Goal: Find specific page/section

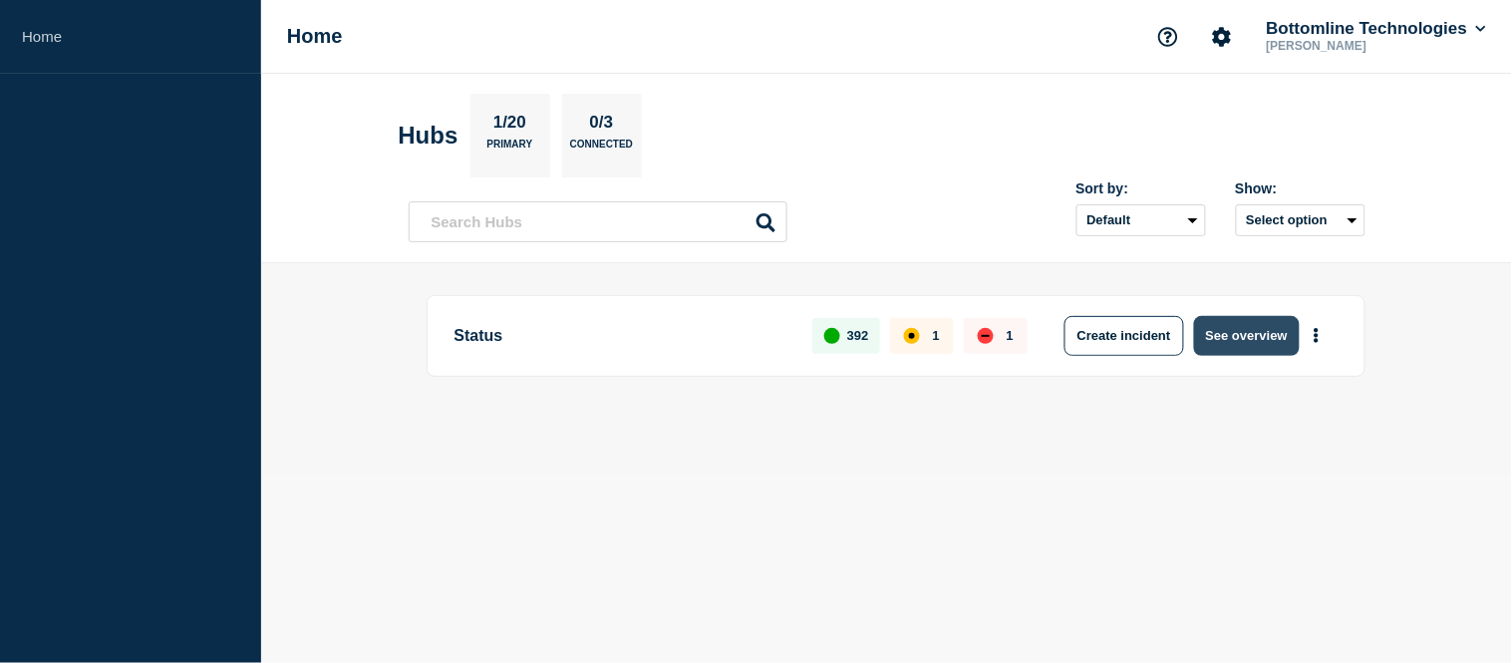
click at [1241, 336] on button "See overview" at bounding box center [1247, 336] width 106 height 40
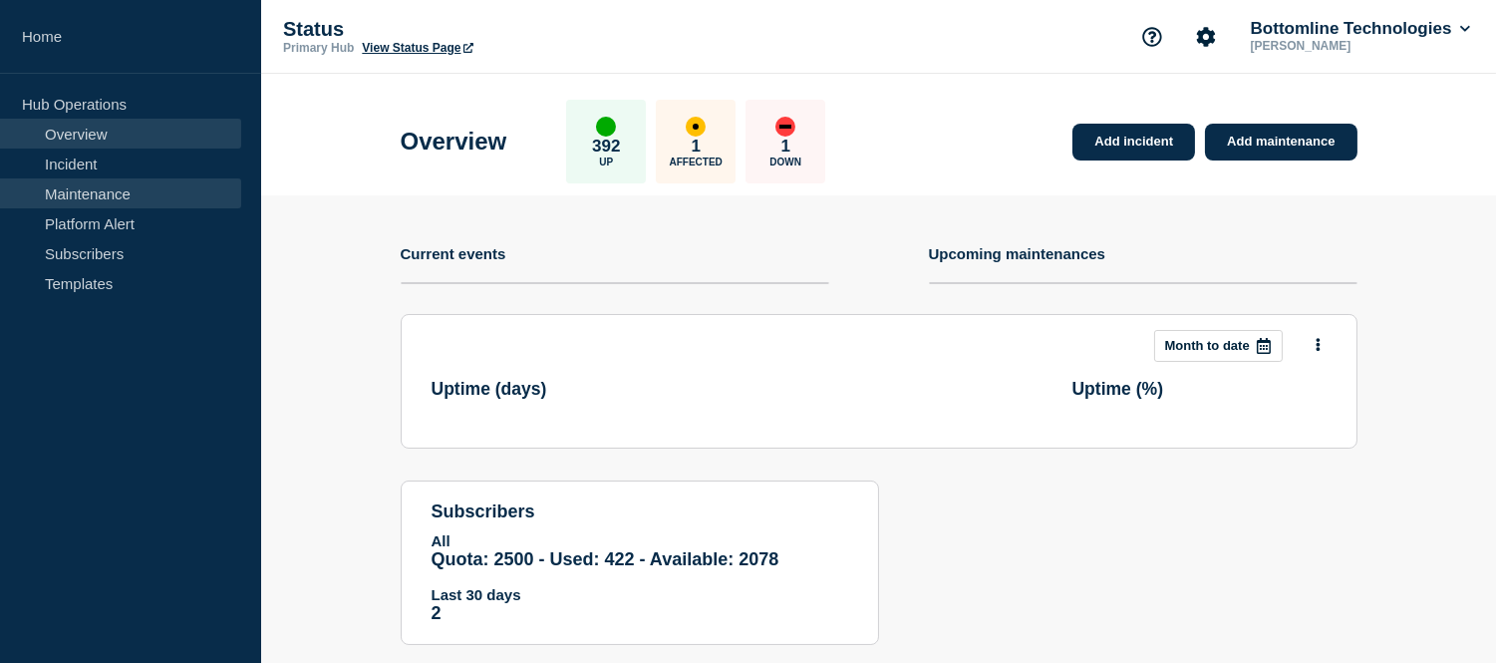
click at [105, 202] on link "Maintenance" at bounding box center [120, 193] width 241 height 30
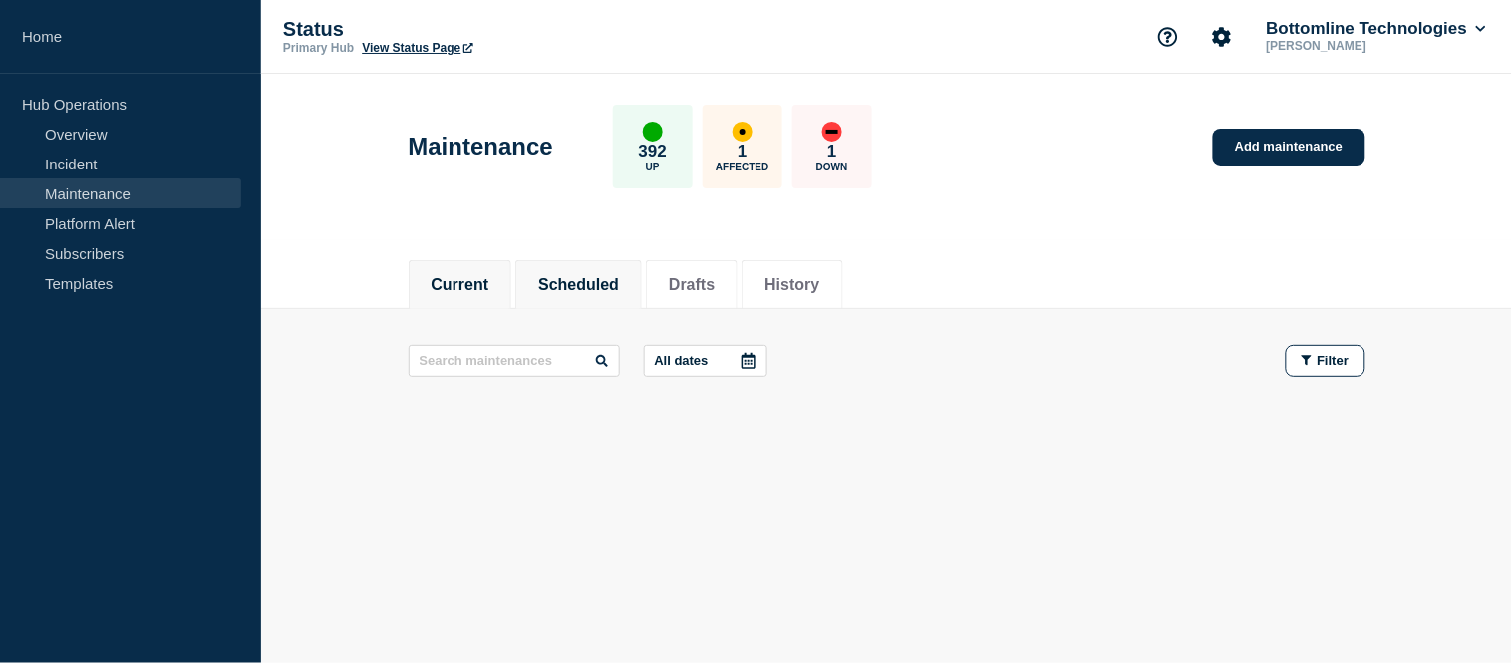
click at [585, 276] on button "Scheduled" at bounding box center [578, 285] width 81 height 18
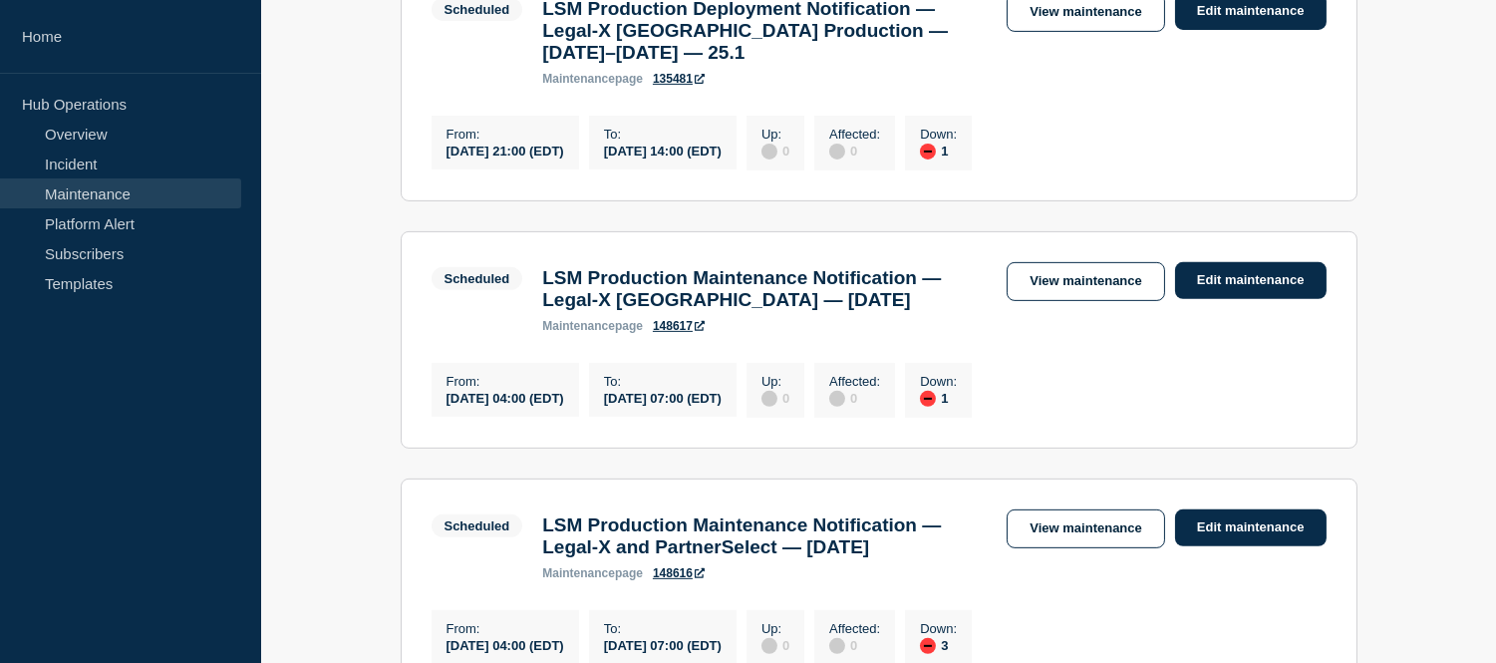
scroll to position [1550, 0]
